Goal: Find specific page/section

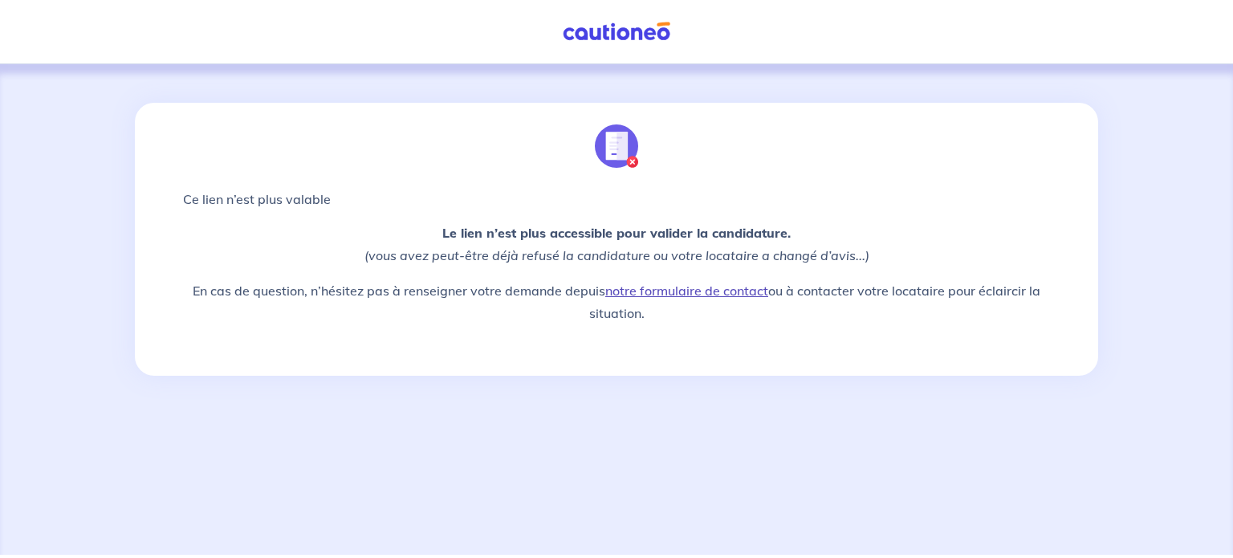
click at [706, 295] on link "notre formulaire de contact" at bounding box center [686, 291] width 163 height 16
